Goal: Complete application form: Complete application form

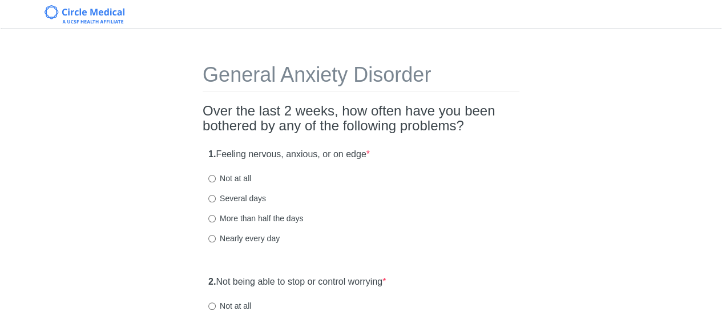
click at [235, 176] on label "Not at all" at bounding box center [229, 177] width 43 height 11
click at [216, 176] on input "Not at all" at bounding box center [211, 178] width 7 height 7
radio input "true"
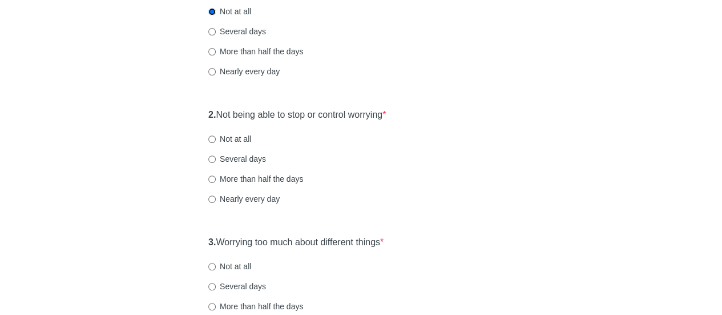
scroll to position [171, 0]
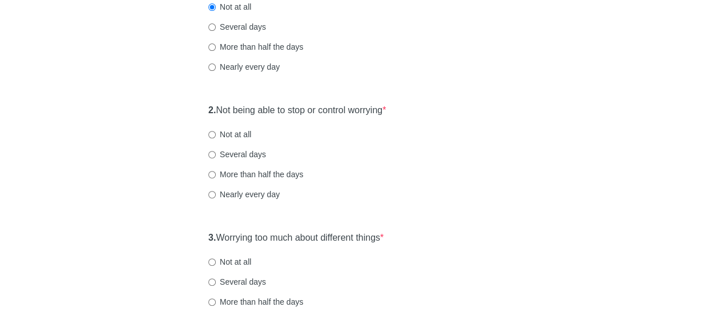
click at [223, 133] on label "Not at all" at bounding box center [229, 134] width 43 height 11
click at [216, 133] on input "Not at all" at bounding box center [211, 134] width 7 height 7
radio input "true"
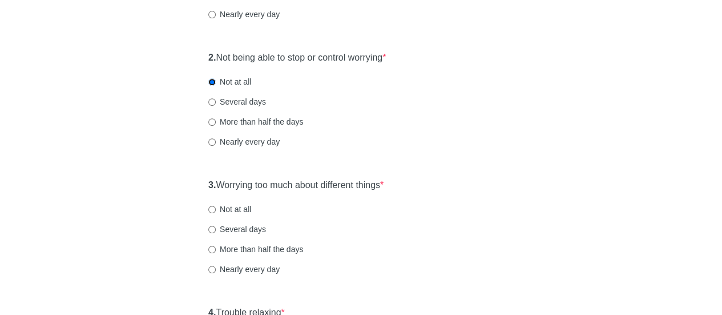
scroll to position [286, 0]
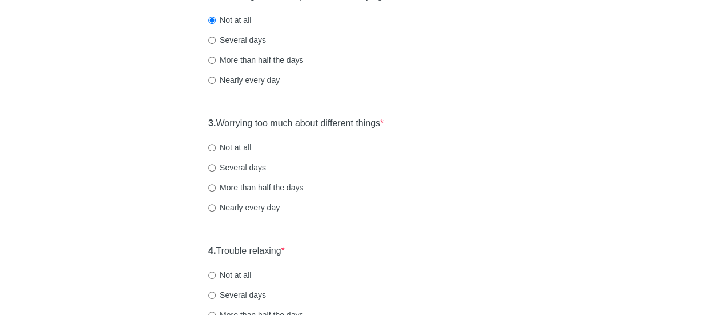
click at [233, 147] on label "Not at all" at bounding box center [229, 147] width 43 height 11
click at [216, 147] on input "Not at all" at bounding box center [211, 147] width 7 height 7
radio input "true"
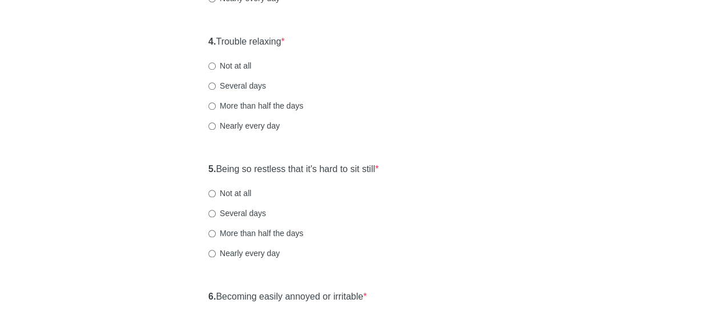
scroll to position [514, 0]
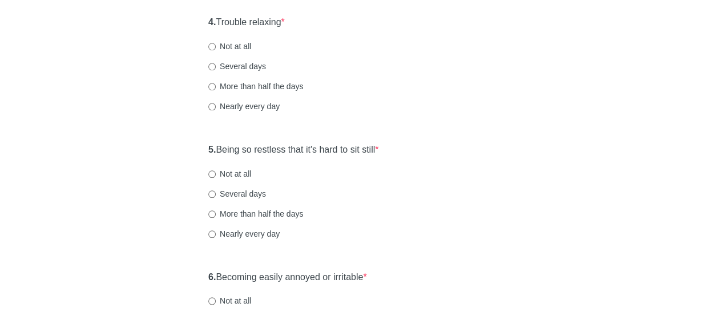
click at [226, 47] on label "Not at all" at bounding box center [229, 46] width 43 height 11
click at [216, 47] on input "Not at all" at bounding box center [211, 46] width 7 height 7
radio input "true"
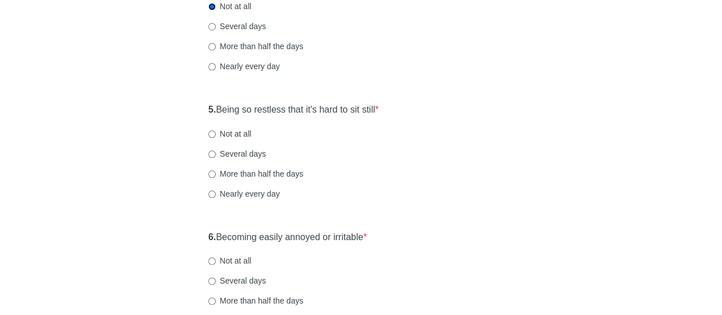
scroll to position [571, 0]
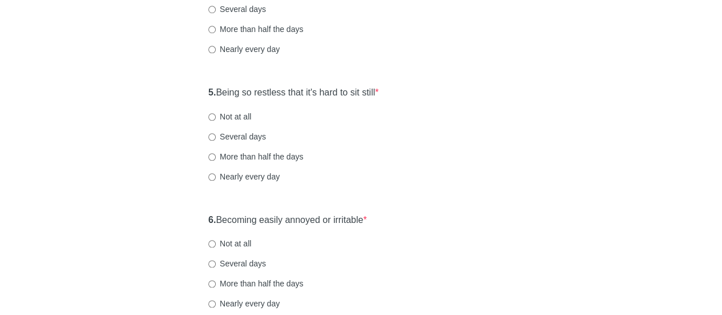
click at [233, 113] on label "Not at all" at bounding box center [229, 116] width 43 height 11
click at [216, 113] on input "Not at all" at bounding box center [211, 116] width 7 height 7
radio input "true"
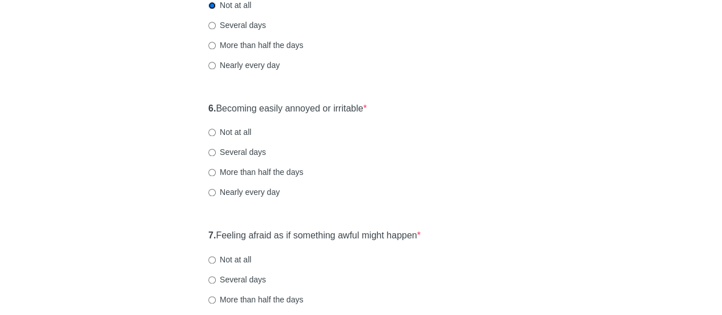
scroll to position [685, 0]
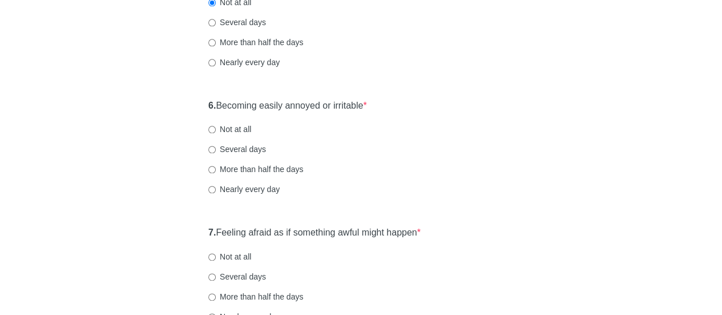
click at [237, 131] on label "Not at all" at bounding box center [229, 128] width 43 height 11
click at [216, 131] on input "Not at all" at bounding box center [211, 129] width 7 height 7
radio input "true"
click at [240, 147] on label "Several days" at bounding box center [237, 148] width 58 height 11
click at [216, 147] on input "Several days" at bounding box center [211, 149] width 7 height 7
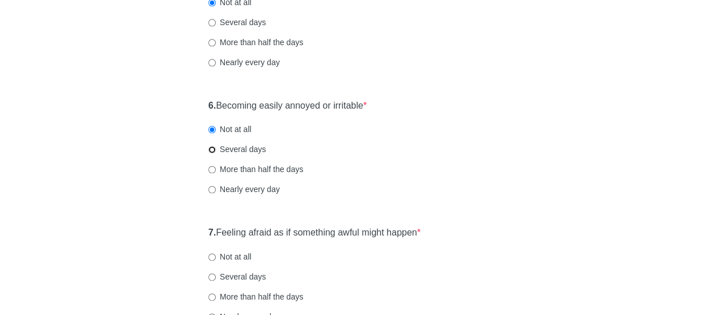
radio input "true"
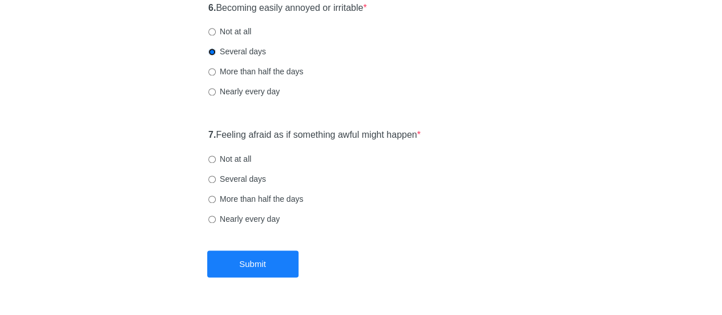
scroll to position [800, 0]
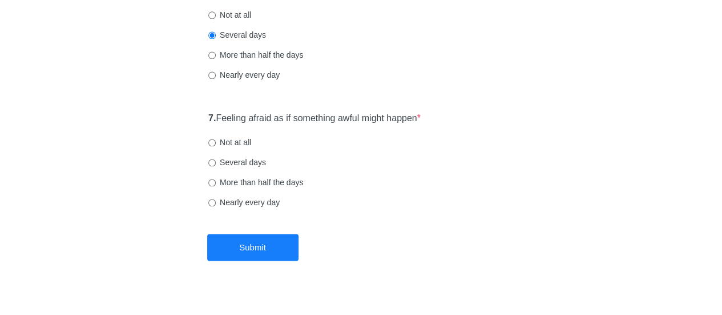
click at [222, 144] on label "Not at all" at bounding box center [229, 142] width 43 height 11
click at [216, 144] on input "Not at all" at bounding box center [211, 142] width 7 height 7
radio input "true"
click at [247, 248] on button "Submit" at bounding box center [252, 247] width 91 height 27
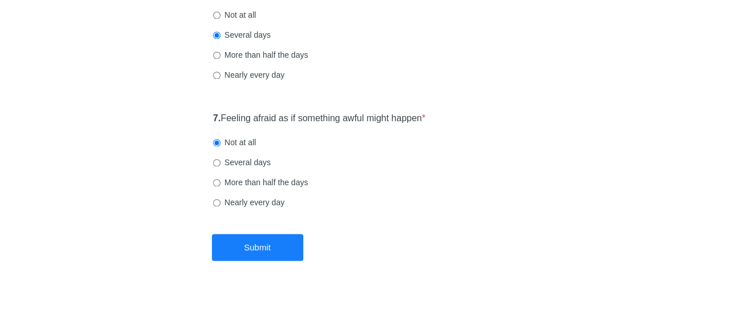
scroll to position [0, 0]
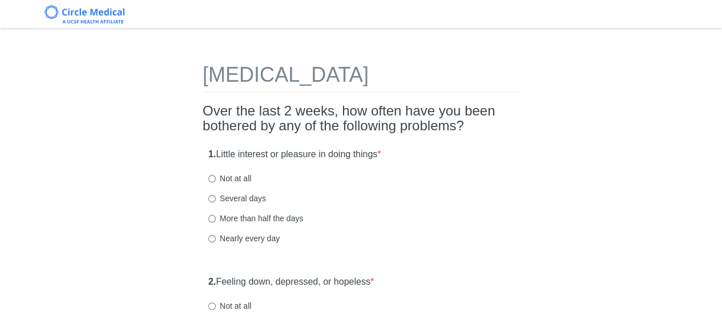
click at [217, 180] on label "Not at all" at bounding box center [229, 177] width 43 height 11
click at [216, 180] on input "Not at all" at bounding box center [211, 178] width 7 height 7
radio input "true"
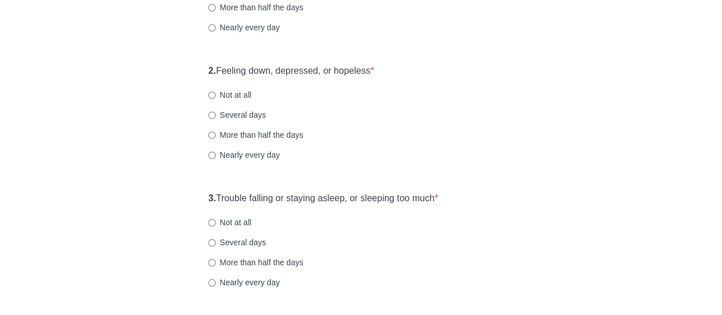
scroll to position [228, 0]
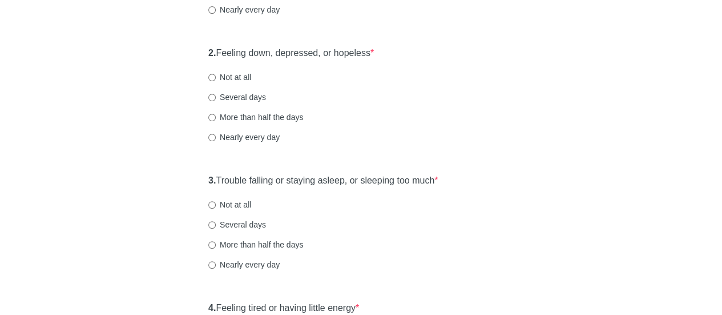
click at [243, 77] on label "Not at all" at bounding box center [229, 76] width 43 height 11
click at [216, 77] on input "Not at all" at bounding box center [211, 77] width 7 height 7
radio input "true"
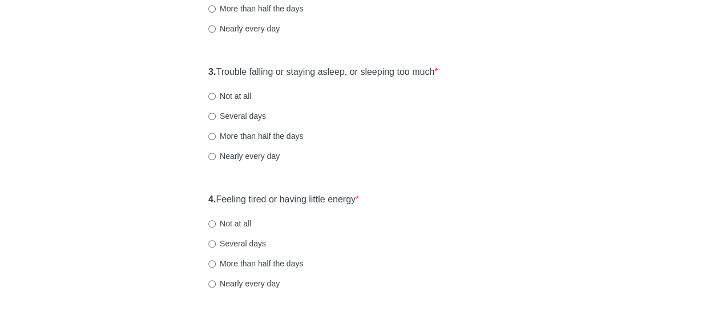
scroll to position [343, 0]
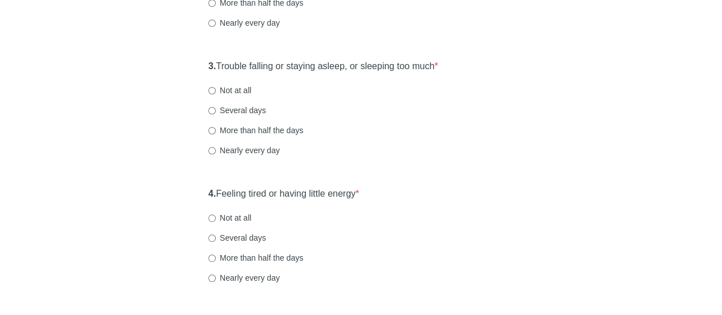
click at [230, 89] on label "Not at all" at bounding box center [229, 90] width 43 height 11
click at [216, 89] on input "Not at all" at bounding box center [211, 90] width 7 height 7
radio input "true"
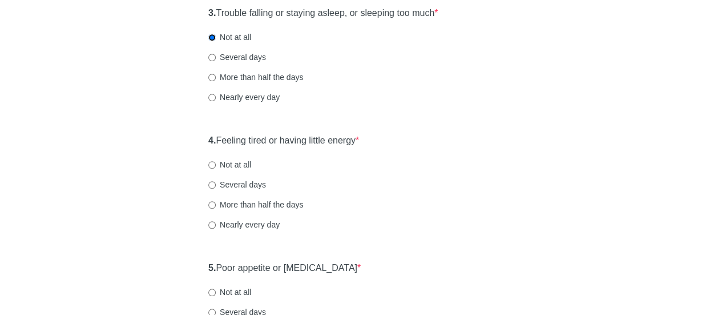
scroll to position [457, 0]
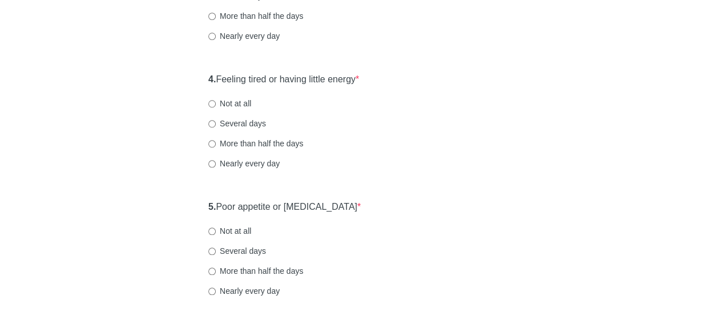
click at [225, 105] on label "Not at all" at bounding box center [229, 103] width 43 height 11
click at [216, 105] on input "Not at all" at bounding box center [211, 103] width 7 height 7
radio input "true"
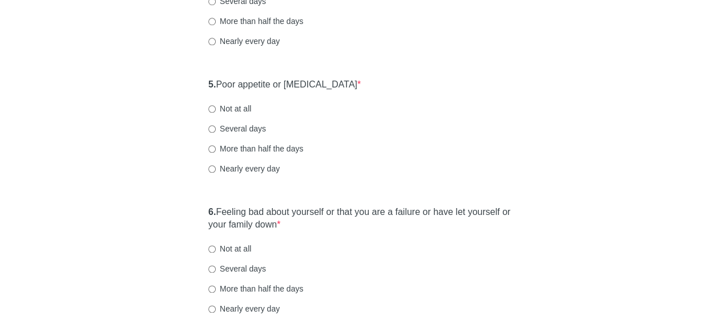
scroll to position [571, 0]
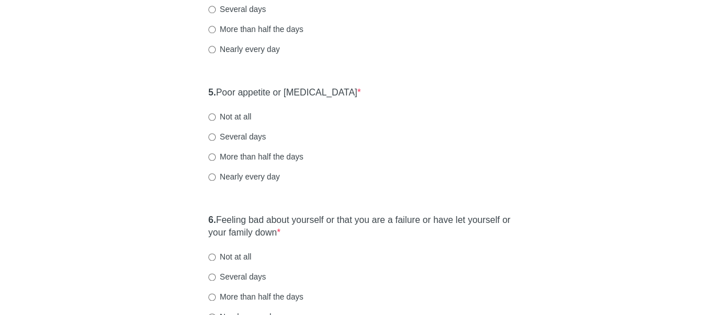
click at [235, 137] on label "Several days" at bounding box center [237, 136] width 58 height 11
click at [216, 137] on input "Several days" at bounding box center [211, 136] width 7 height 7
radio input "true"
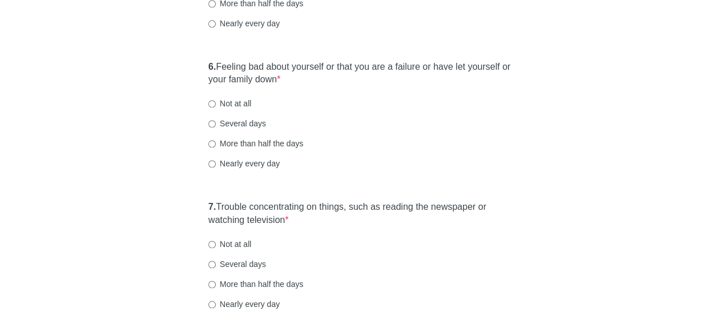
scroll to position [742, 0]
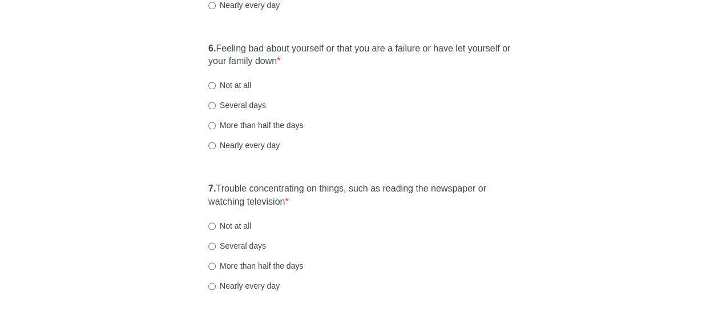
click at [226, 87] on label "Not at all" at bounding box center [229, 84] width 43 height 11
click at [216, 87] on input "Not at all" at bounding box center [211, 85] width 7 height 7
radio input "true"
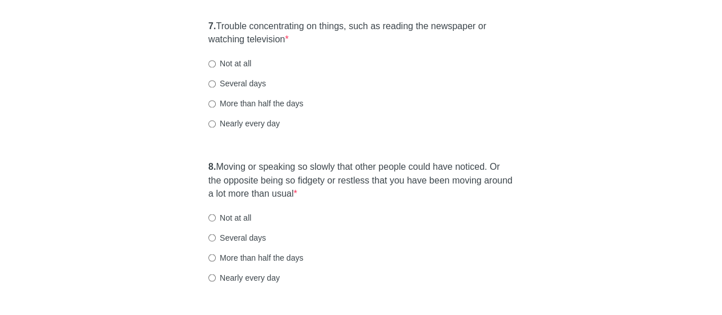
scroll to position [914, 0]
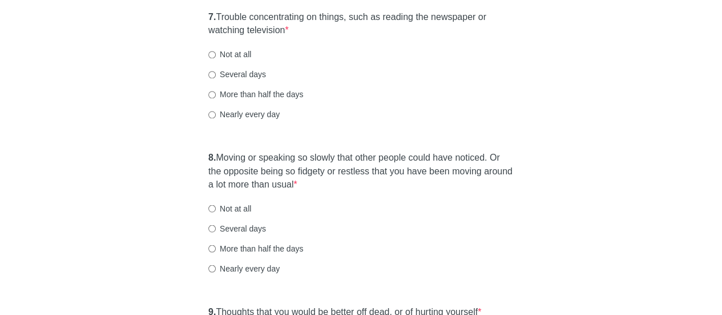
click at [226, 54] on label "Not at all" at bounding box center [229, 54] width 43 height 11
click at [216, 54] on input "Not at all" at bounding box center [211, 54] width 7 height 7
radio input "true"
click at [243, 210] on label "Not at all" at bounding box center [229, 207] width 43 height 11
click at [216, 210] on input "Not at all" at bounding box center [211, 207] width 7 height 7
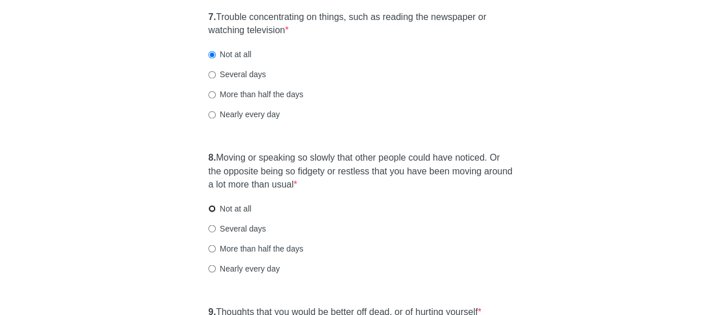
radio input "true"
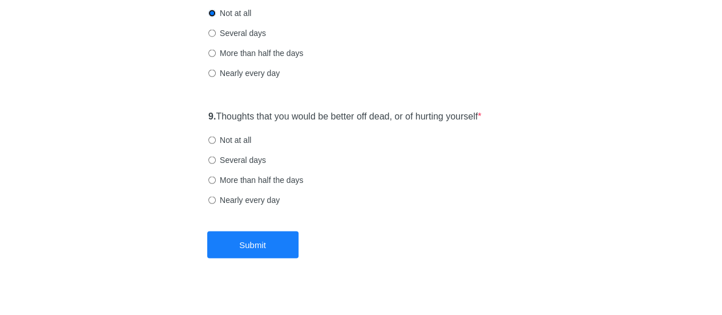
scroll to position [1121, 0]
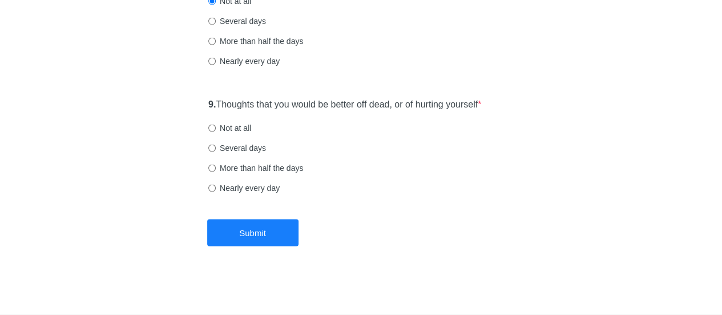
click at [222, 126] on label "Not at all" at bounding box center [229, 127] width 43 height 11
click at [216, 126] on input "Not at all" at bounding box center [211, 128] width 7 height 7
radio input "true"
click at [240, 228] on button "Submit" at bounding box center [252, 232] width 91 height 27
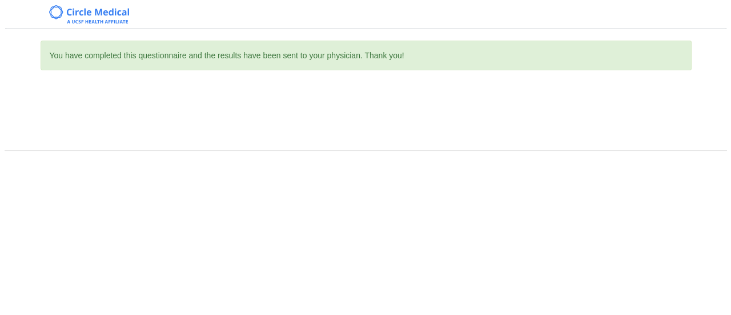
scroll to position [0, 0]
